Goal: Transaction & Acquisition: Purchase product/service

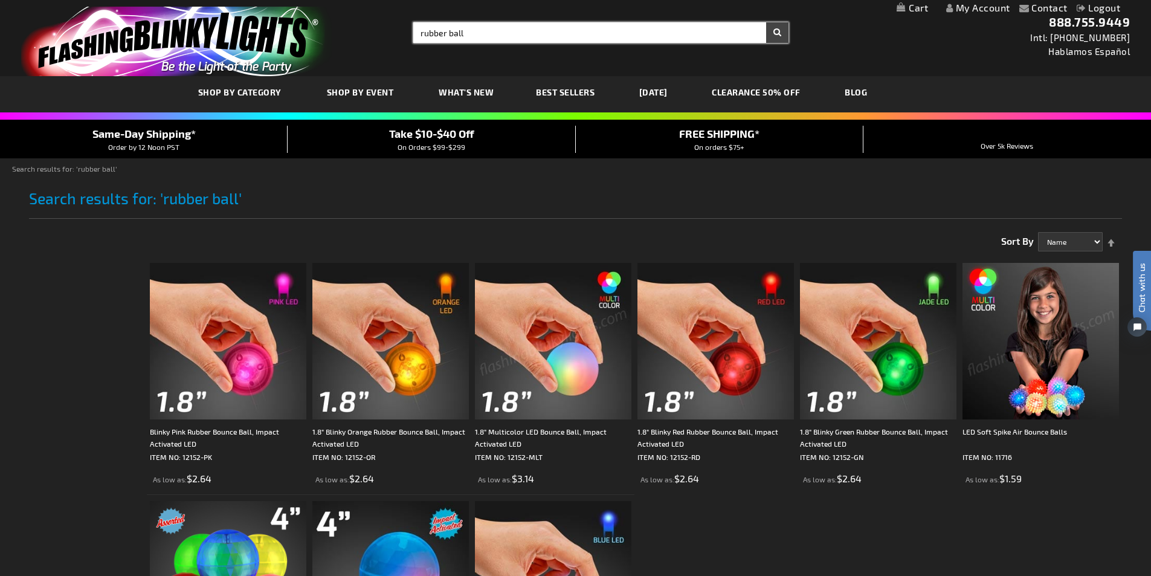
click at [558, 30] on input "rubber ball" at bounding box center [600, 32] width 375 height 21
type input "r"
type input "12000"
click at [766, 22] on button "Search" at bounding box center [777, 32] width 22 height 21
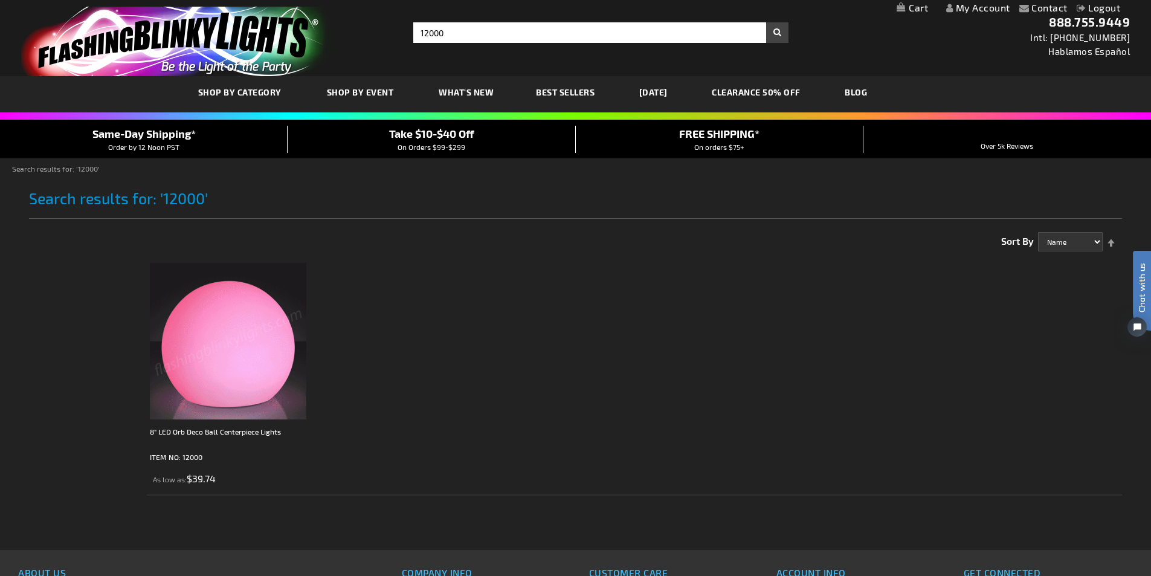
click at [40, 369] on div "Checkout as a new customer Creating an account has many benefits: See order and…" at bounding box center [576, 386] width 1094 height 328
